Goal: Register for event/course

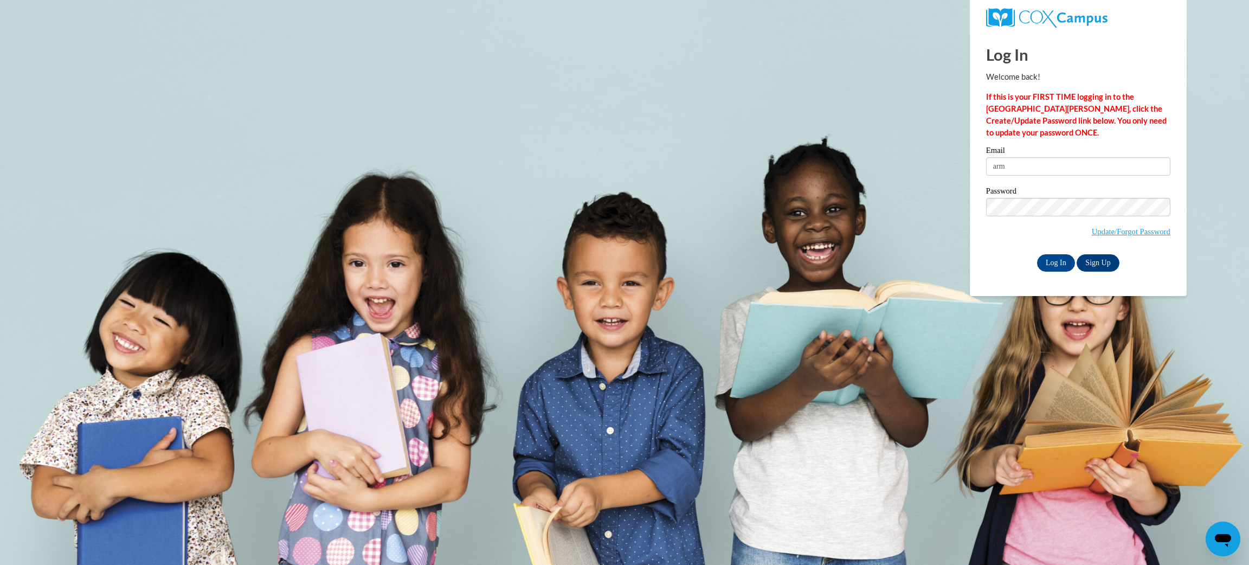
type input "[EMAIL_ADDRESS][DOMAIN_NAME]"
click at [1052, 264] on input "Log In" at bounding box center [1056, 262] width 38 height 17
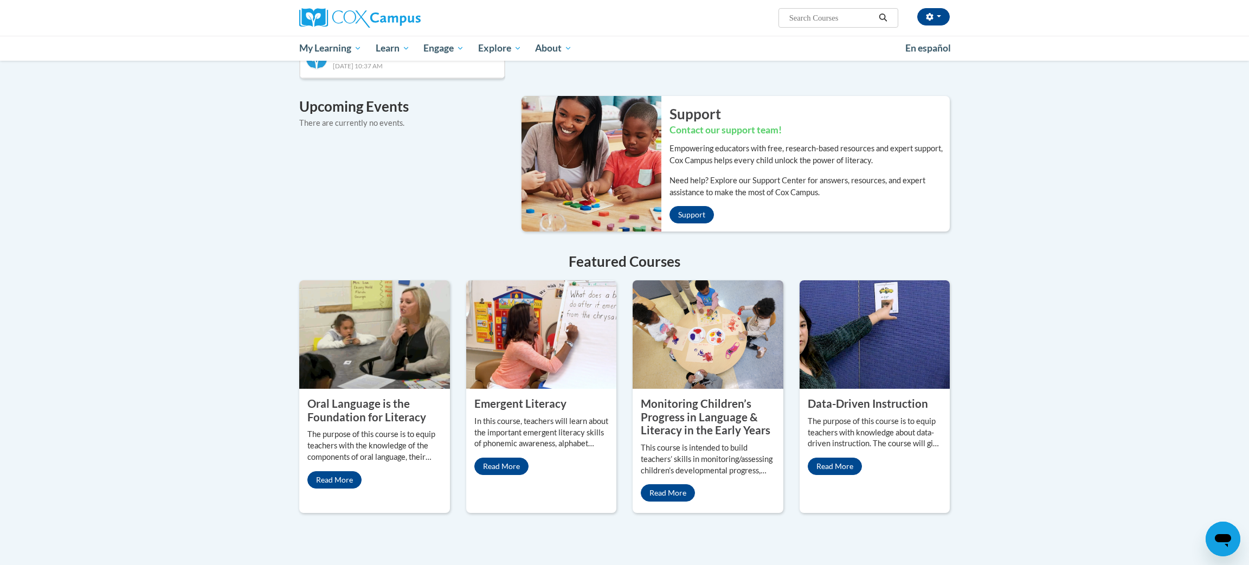
scroll to position [701, 0]
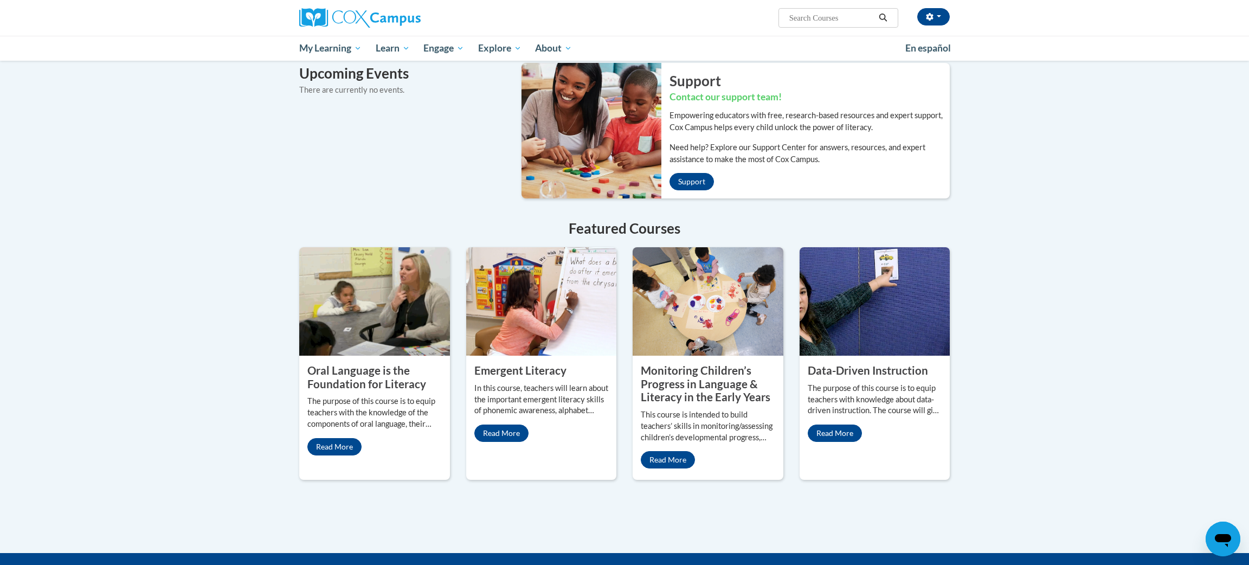
click at [511, 269] on img at bounding box center [541, 301] width 151 height 108
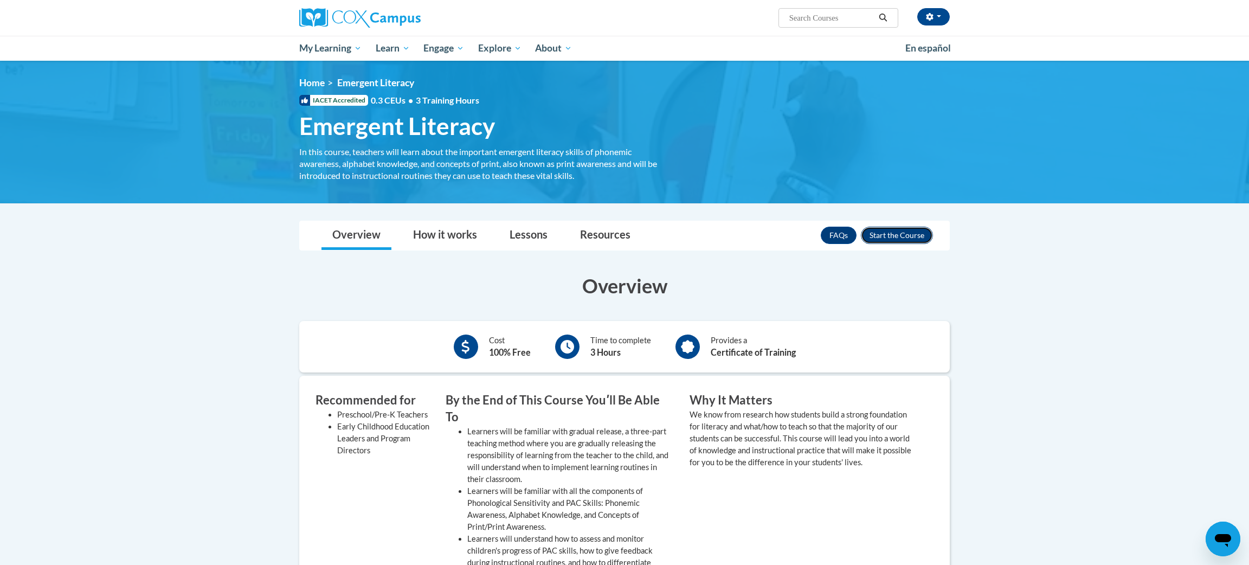
click at [889, 237] on button "Enroll" at bounding box center [897, 235] width 72 height 17
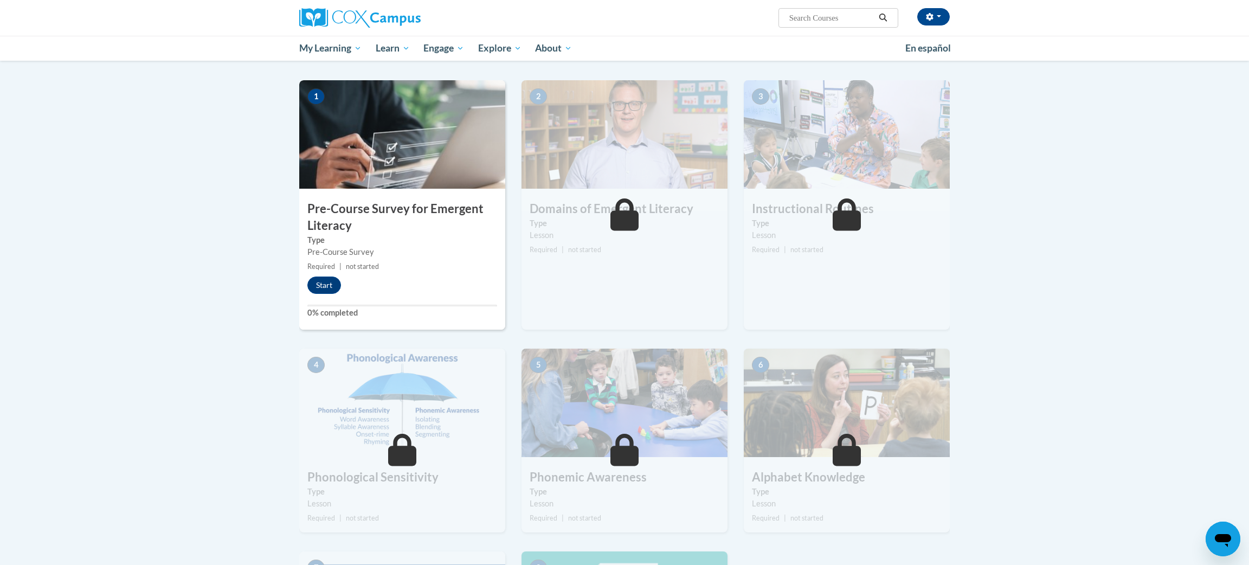
scroll to position [194, 0]
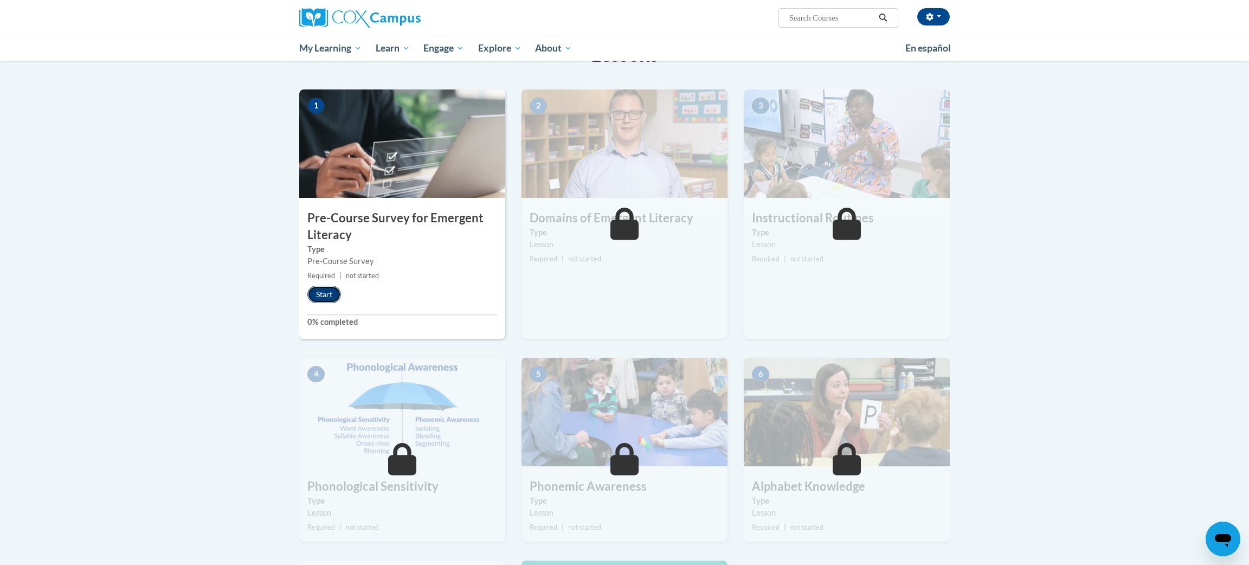
click at [326, 296] on button "Start" at bounding box center [324, 294] width 34 height 17
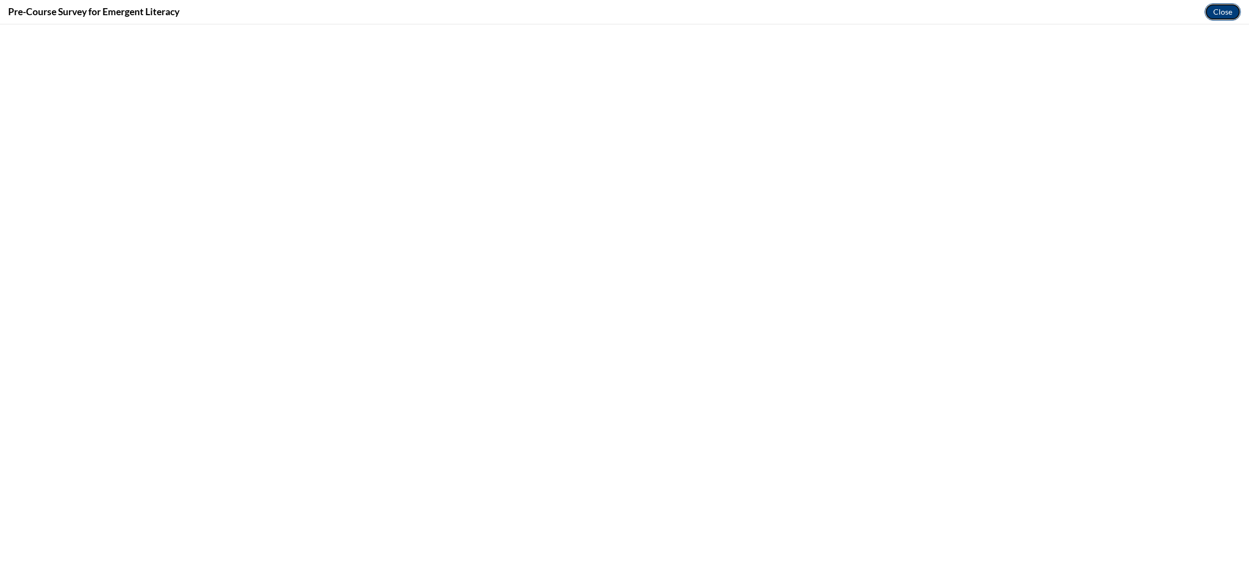
click at [1227, 8] on button "Close" at bounding box center [1223, 11] width 36 height 17
